Goal: Task Accomplishment & Management: Manage account settings

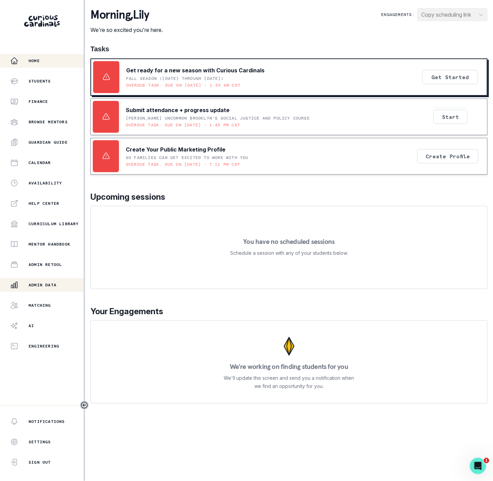
click at [31, 287] on p "Admin Data" at bounding box center [43, 284] width 28 height 5
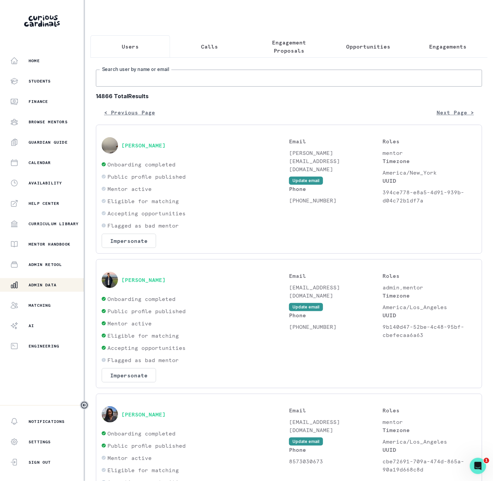
click at [171, 84] on input "Search user by name or email" at bounding box center [289, 78] width 386 height 17
type input "gaya"
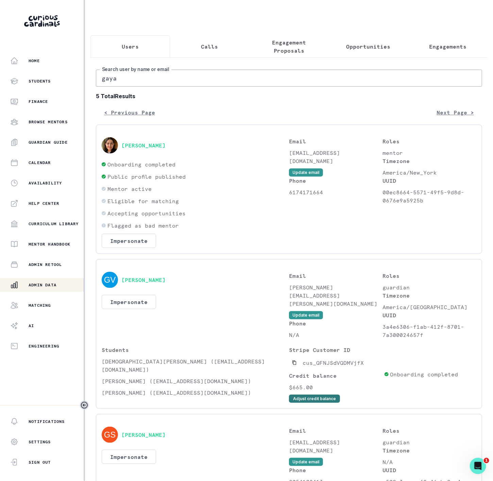
click at [308, 403] on button "Adjust credit balance" at bounding box center [314, 399] width 51 height 8
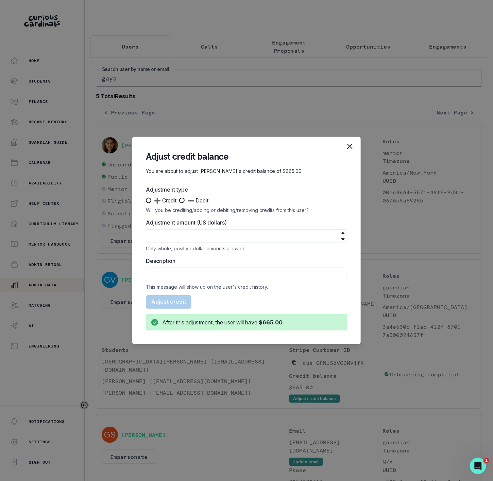
click at [150, 198] on span at bounding box center [148, 200] width 5 height 5
click at [146, 200] on input "➕ Credit" at bounding box center [145, 200] width 0 height 0
radio input "true"
click at [172, 279] on input "Description" at bounding box center [246, 275] width 201 height 14
paste input "Capped subscription credit rollover deduction"
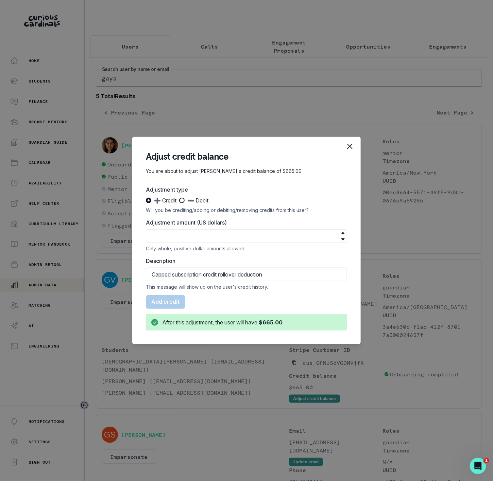
click at [151, 270] on input "Capped subscription credit rollover deduction" at bounding box center [246, 275] width 201 height 14
type input "CREDIT Capped subscription credit rollover deduction"
click at [172, 236] on input "Adjustment amount (US dollars)" at bounding box center [246, 236] width 201 height 14
type input "185"
click at [158, 304] on button "Add $185" at bounding box center [164, 302] width 36 height 14
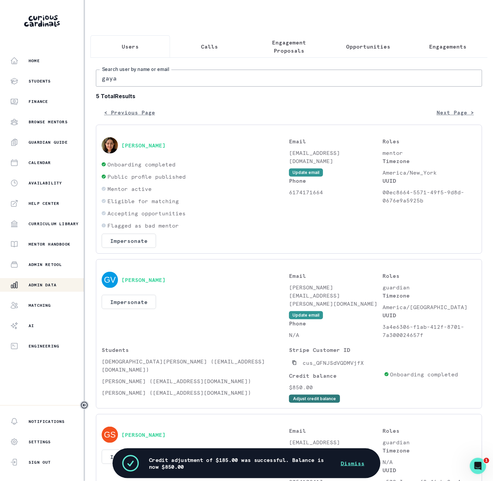
click at [317, 403] on button "Adjust credit balance" at bounding box center [314, 399] width 51 height 8
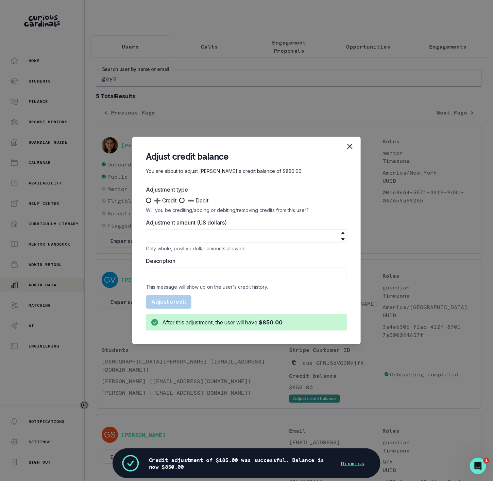
click at [185, 199] on span at bounding box center [181, 200] width 5 height 5
click at [179, 200] on input "➖ Debit" at bounding box center [179, 200] width 0 height 0
radio input "true"
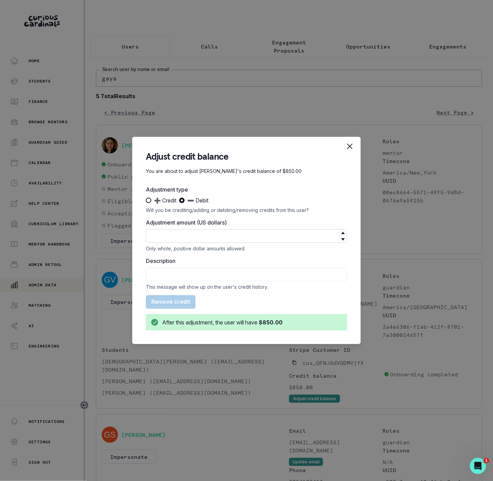
click at [189, 236] on input "Adjustment amount (US dollars)" at bounding box center [246, 236] width 201 height 14
type input "380"
click at [188, 272] on input "Description" at bounding box center [246, 275] width 201 height 14
type input "refunded Sub to credit card"
click at [155, 297] on button "Remove $380" at bounding box center [170, 302] width 48 height 14
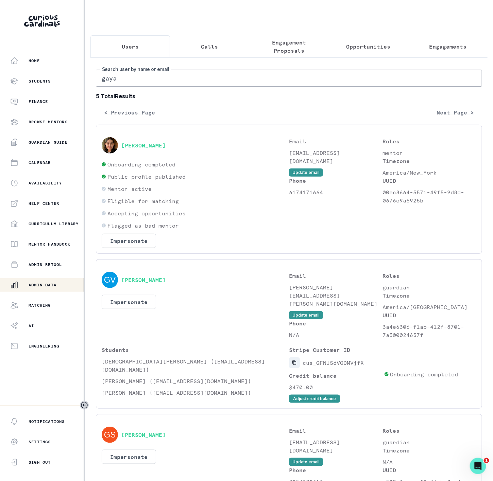
click at [292, 365] on icon "Copied to clipboard" at bounding box center [294, 363] width 4 height 4
drag, startPoint x: 137, startPoint y: 86, endPoint x: 20, endPoint y: 77, distance: 117.2
click at [37, 80] on div "Home Students Finance Browse Mentors Guardian Guide Calendar Availability Help …" at bounding box center [246, 240] width 493 height 481
paste input "[PERSON_NAME]"
type input "[PERSON_NAME]"
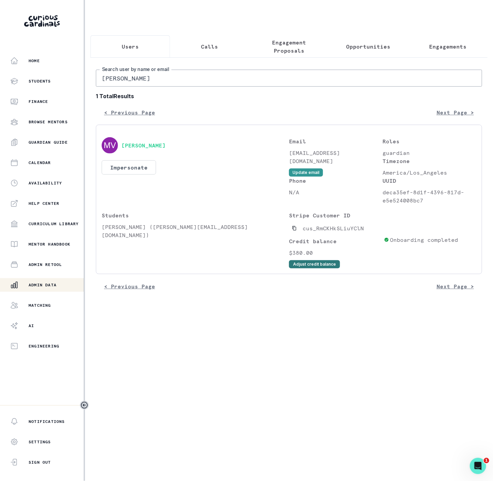
click at [305, 268] on button "Adjust credit balance" at bounding box center [314, 264] width 51 height 8
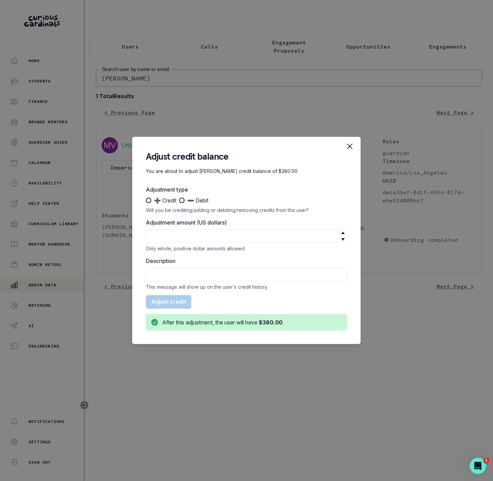
click at [99, 25] on div "Adjust credit balance You are about to adjust [PERSON_NAME] credit balance of $…" at bounding box center [246, 240] width 493 height 481
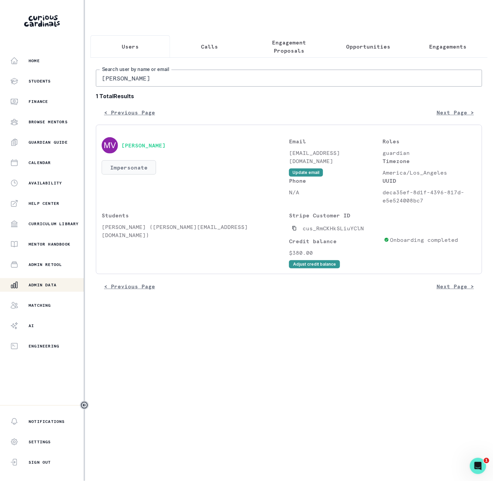
click at [118, 175] on button "Impersonate" at bounding box center [129, 167] width 54 height 14
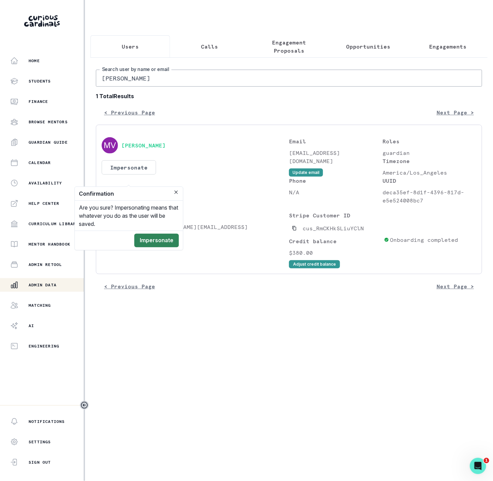
click at [157, 242] on button "Impersonate" at bounding box center [156, 241] width 45 height 14
